Goal: Subscribe to service/newsletter

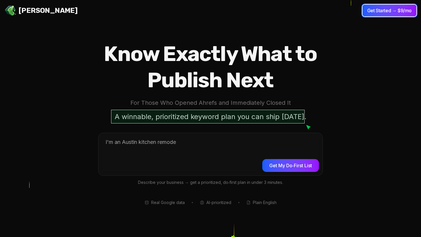
click at [237, 15] on button "Get Started → $9/mo" at bounding box center [389, 11] width 54 height 12
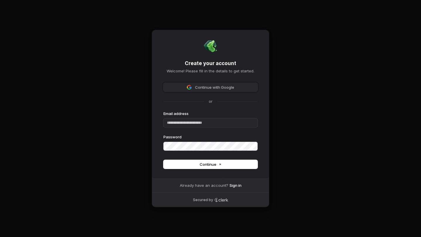
click at [237, 89] on span "Continue with Google" at bounding box center [210, 87] width 87 height 5
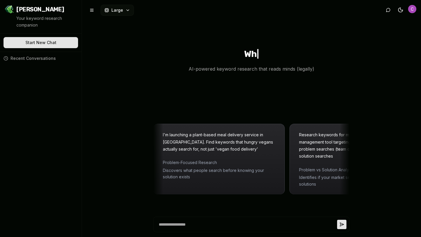
type textarea "*"
